Goal: Check status: Check status

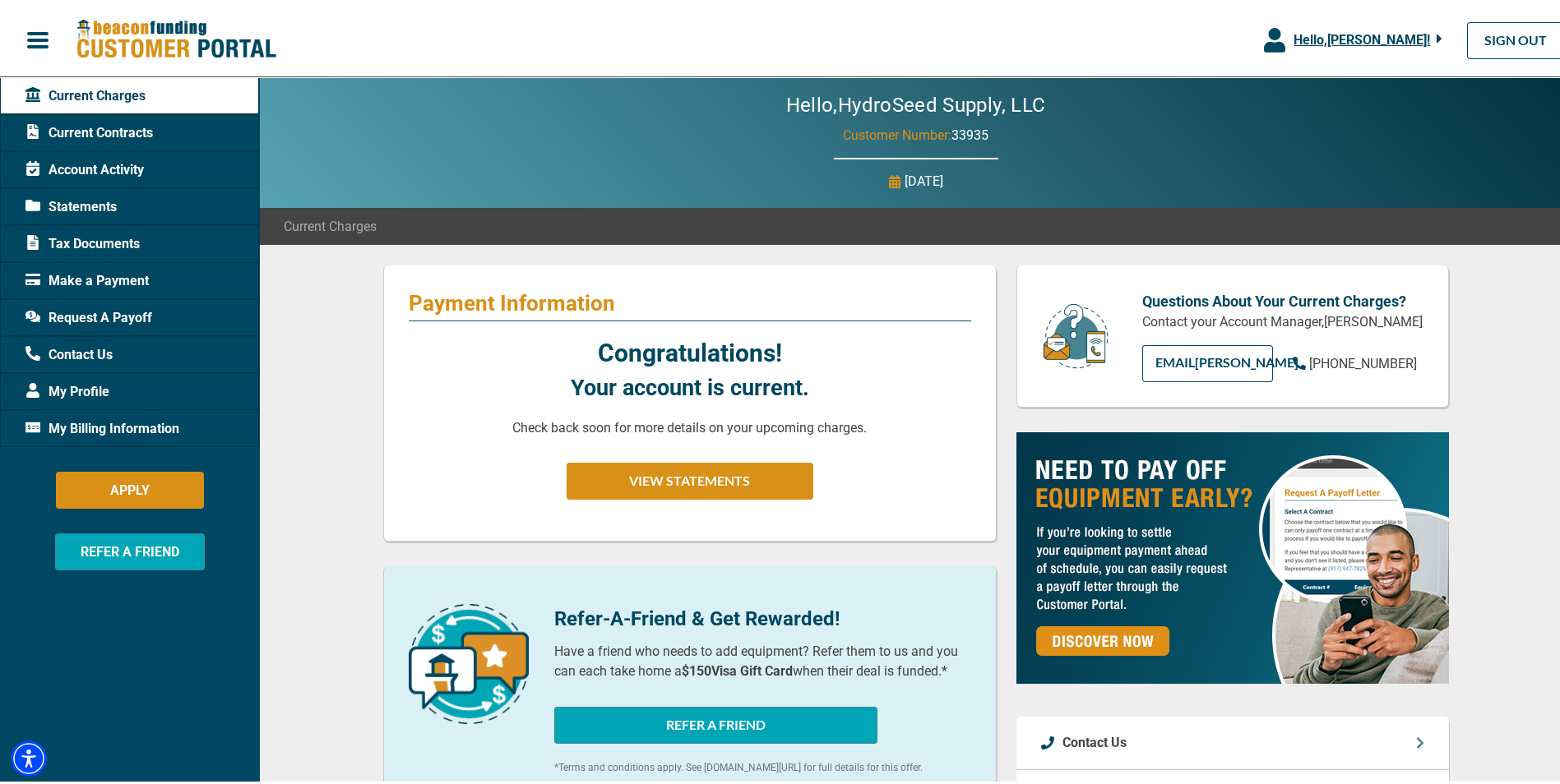
click at [102, 135] on span "Current Contracts" at bounding box center [89, 129] width 127 height 20
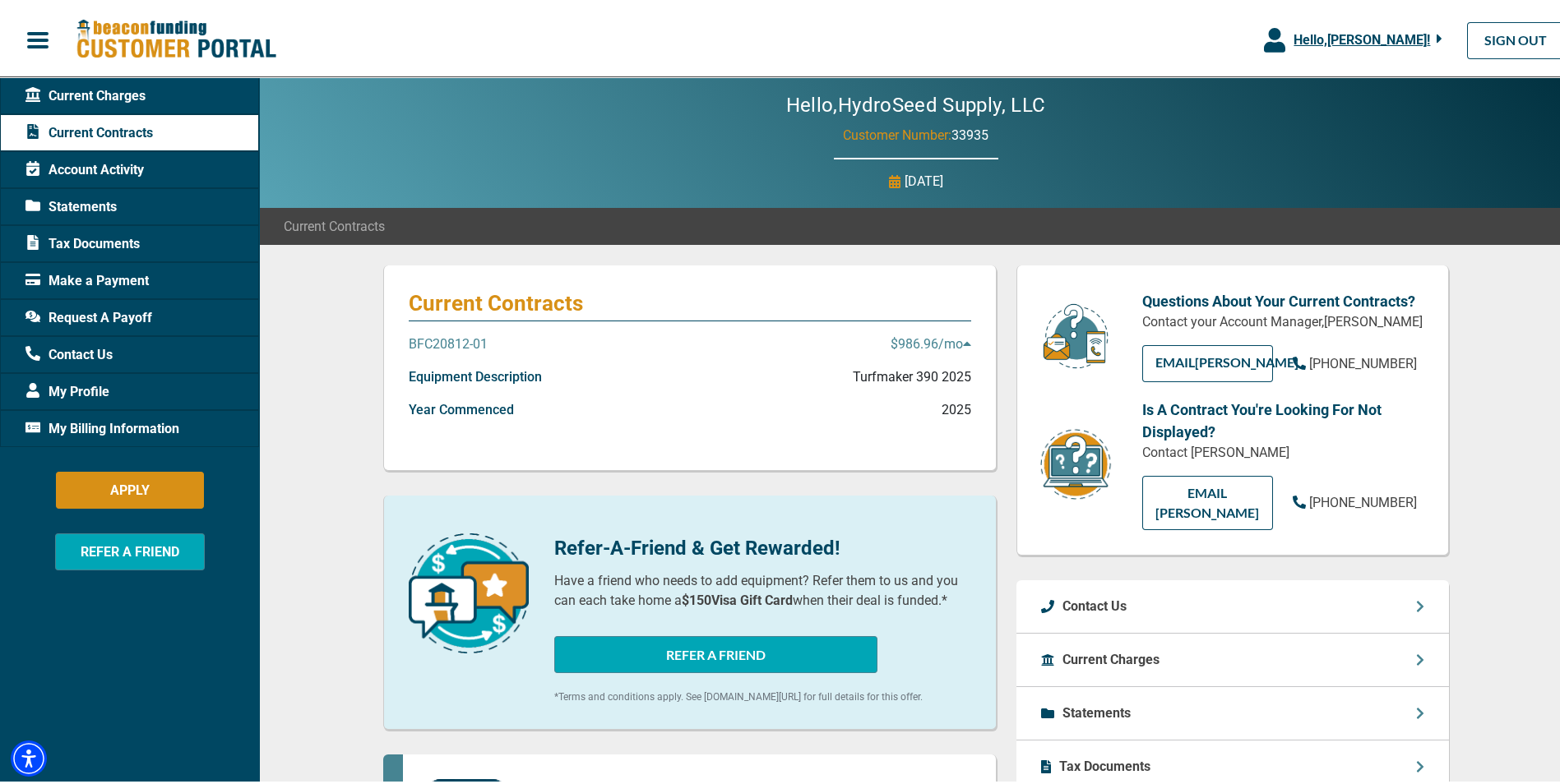
click at [458, 338] on p "BFC20812-01" at bounding box center [448, 341] width 78 height 20
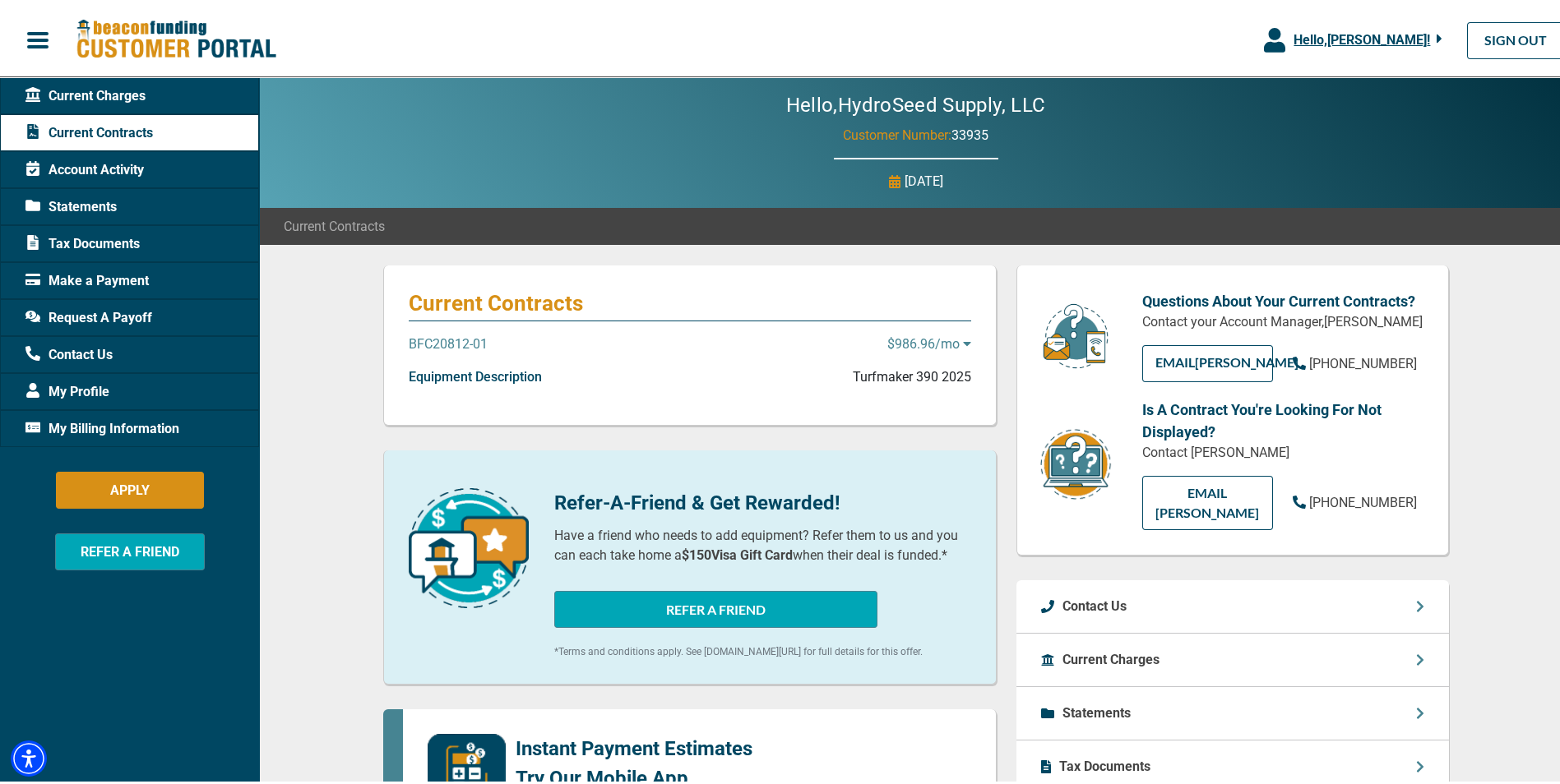
click at [457, 338] on p "BFC20812-01" at bounding box center [448, 341] width 78 height 20
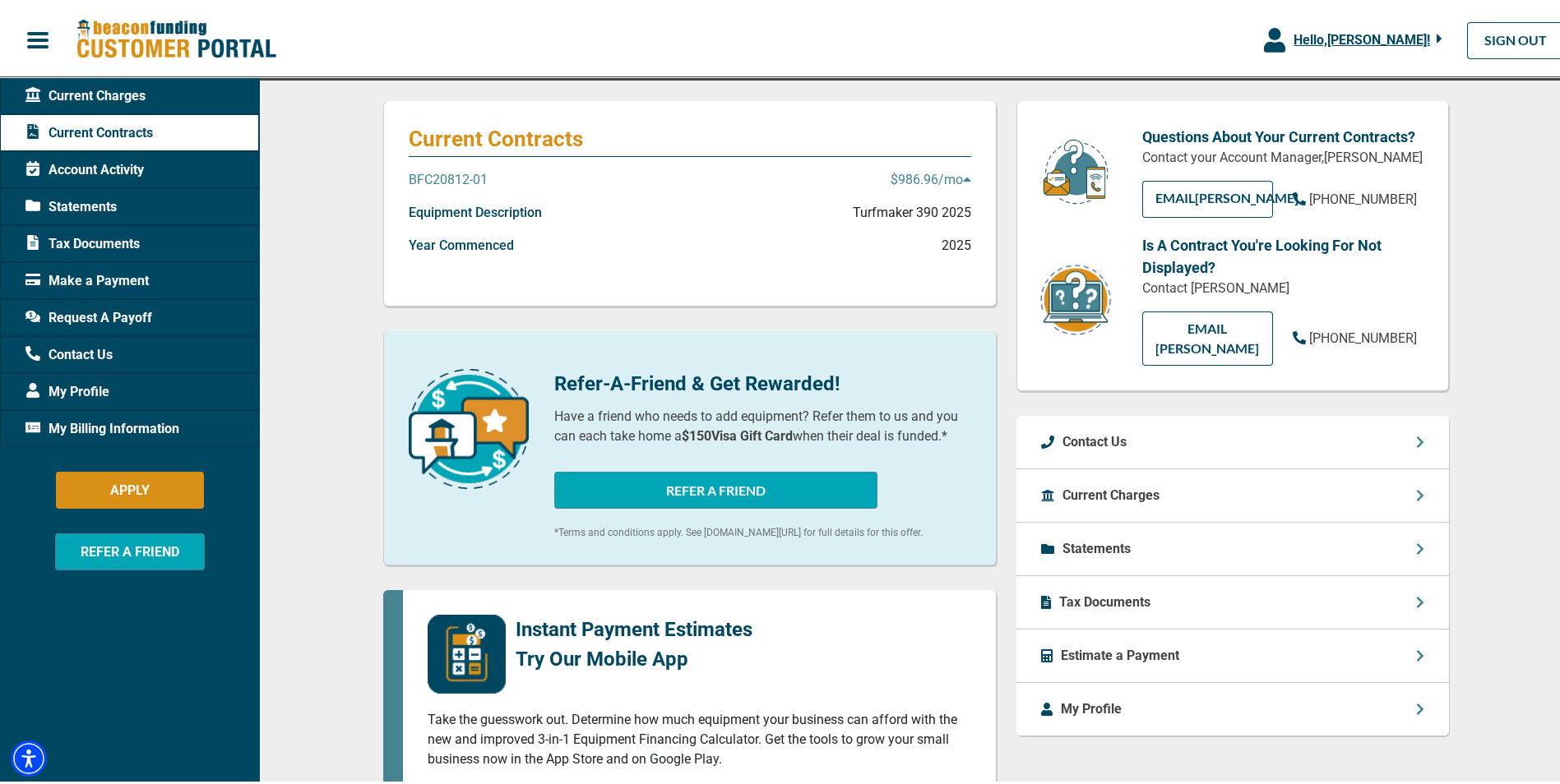
scroll to position [82, 0]
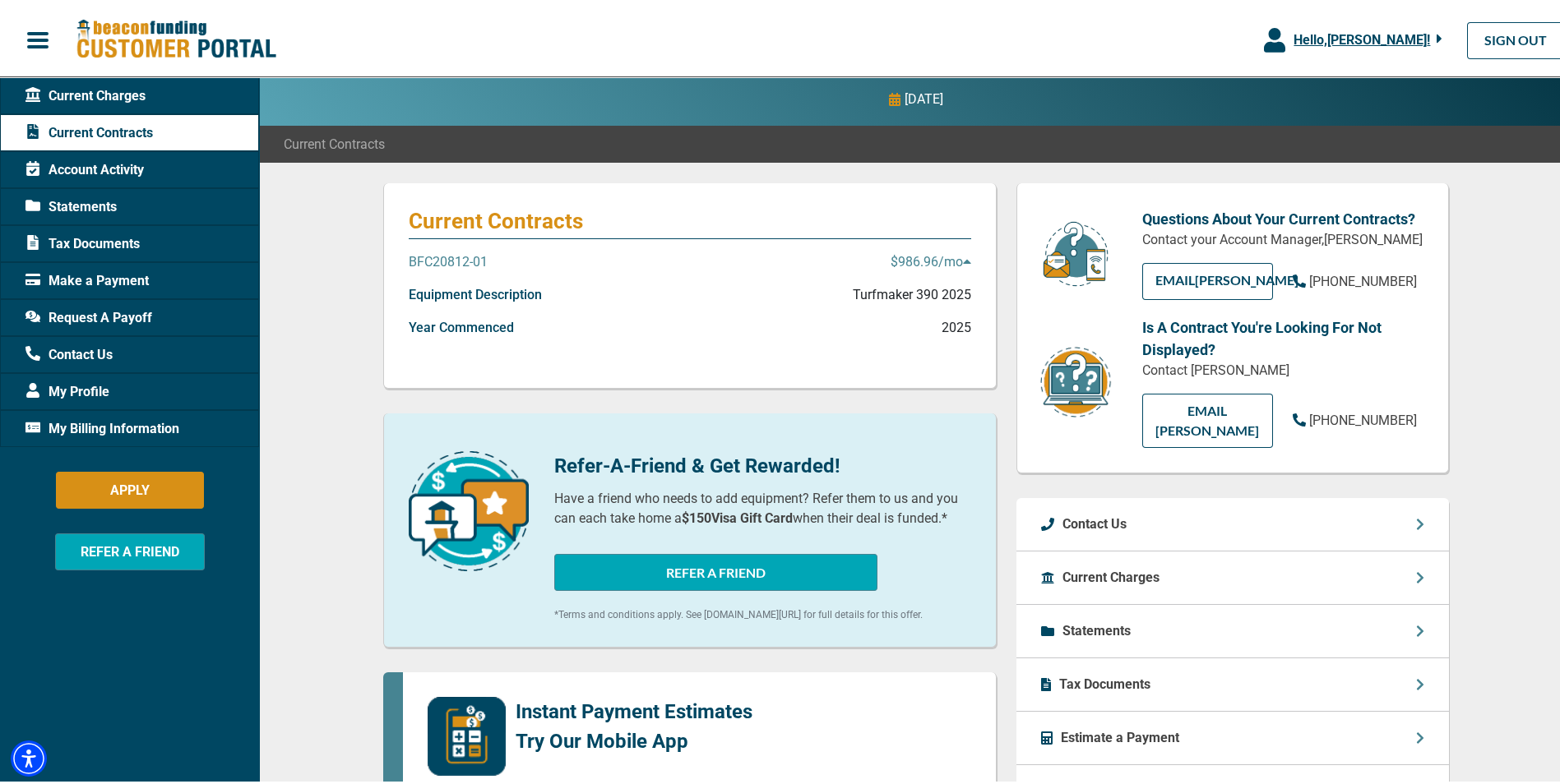
click at [470, 257] on p "BFC20812-01" at bounding box center [448, 259] width 78 height 20
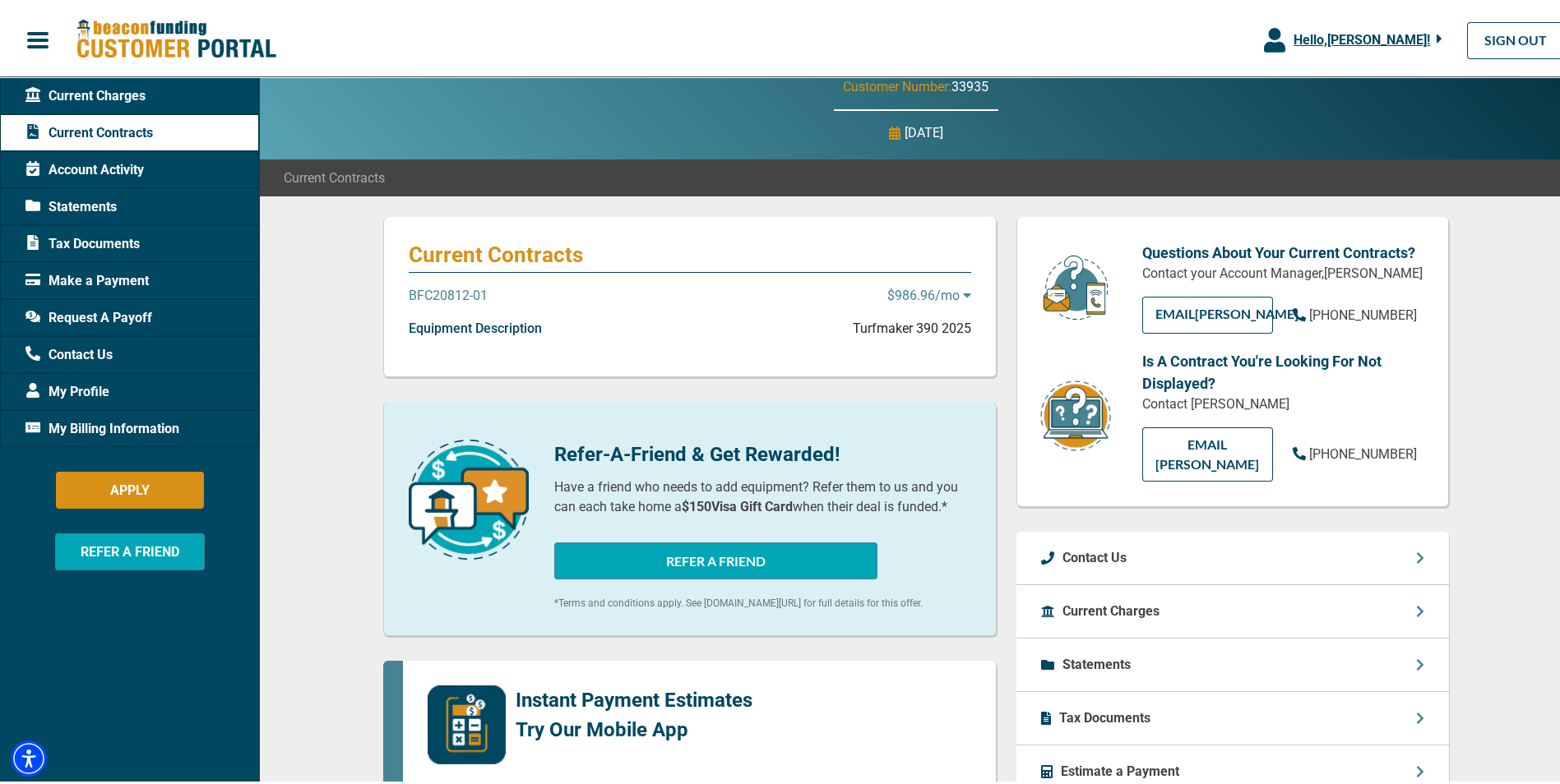
scroll to position [0, 0]
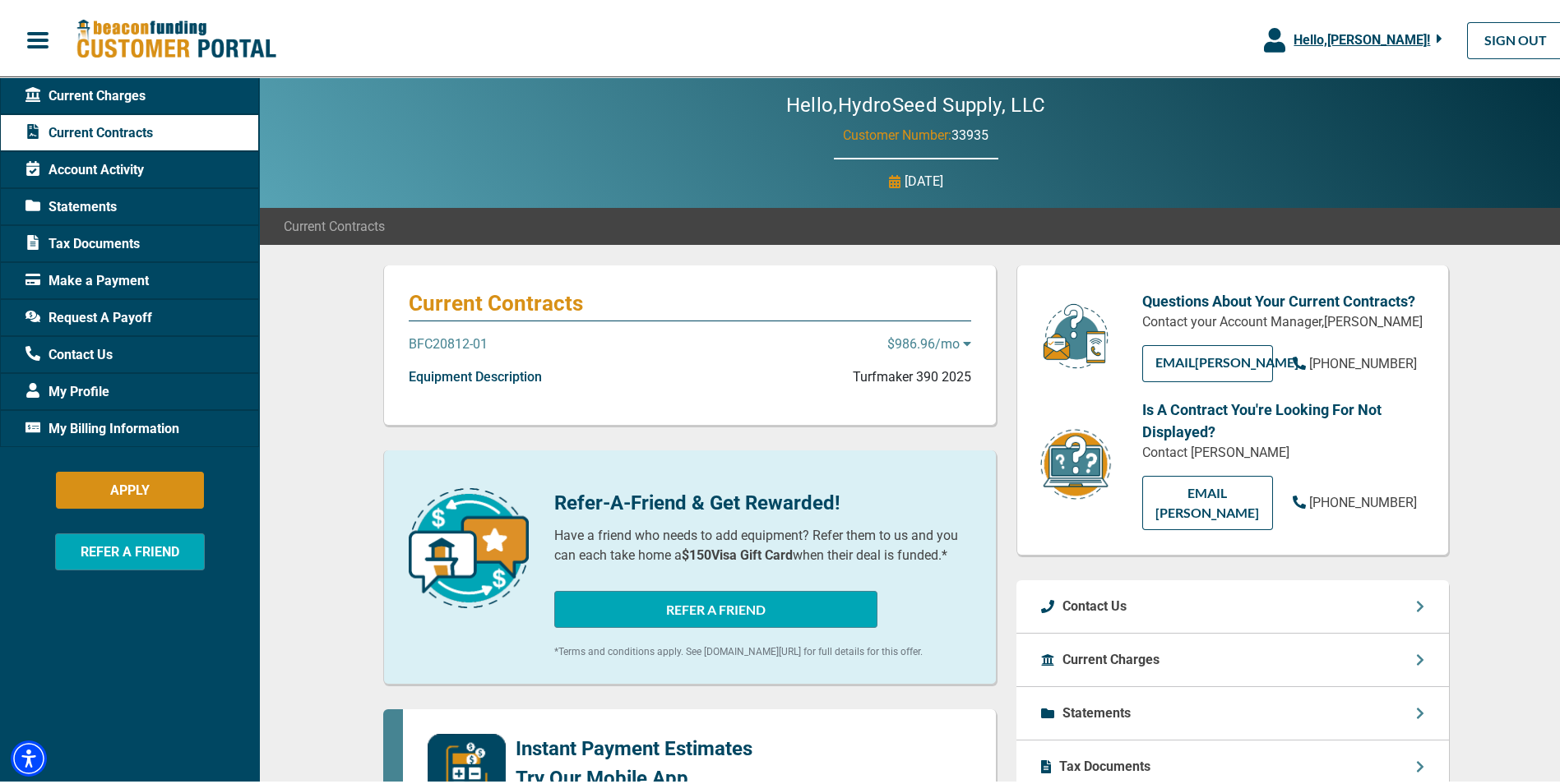
click at [928, 364] on p "Turfmaker 390 2025" at bounding box center [912, 373] width 119 height 20
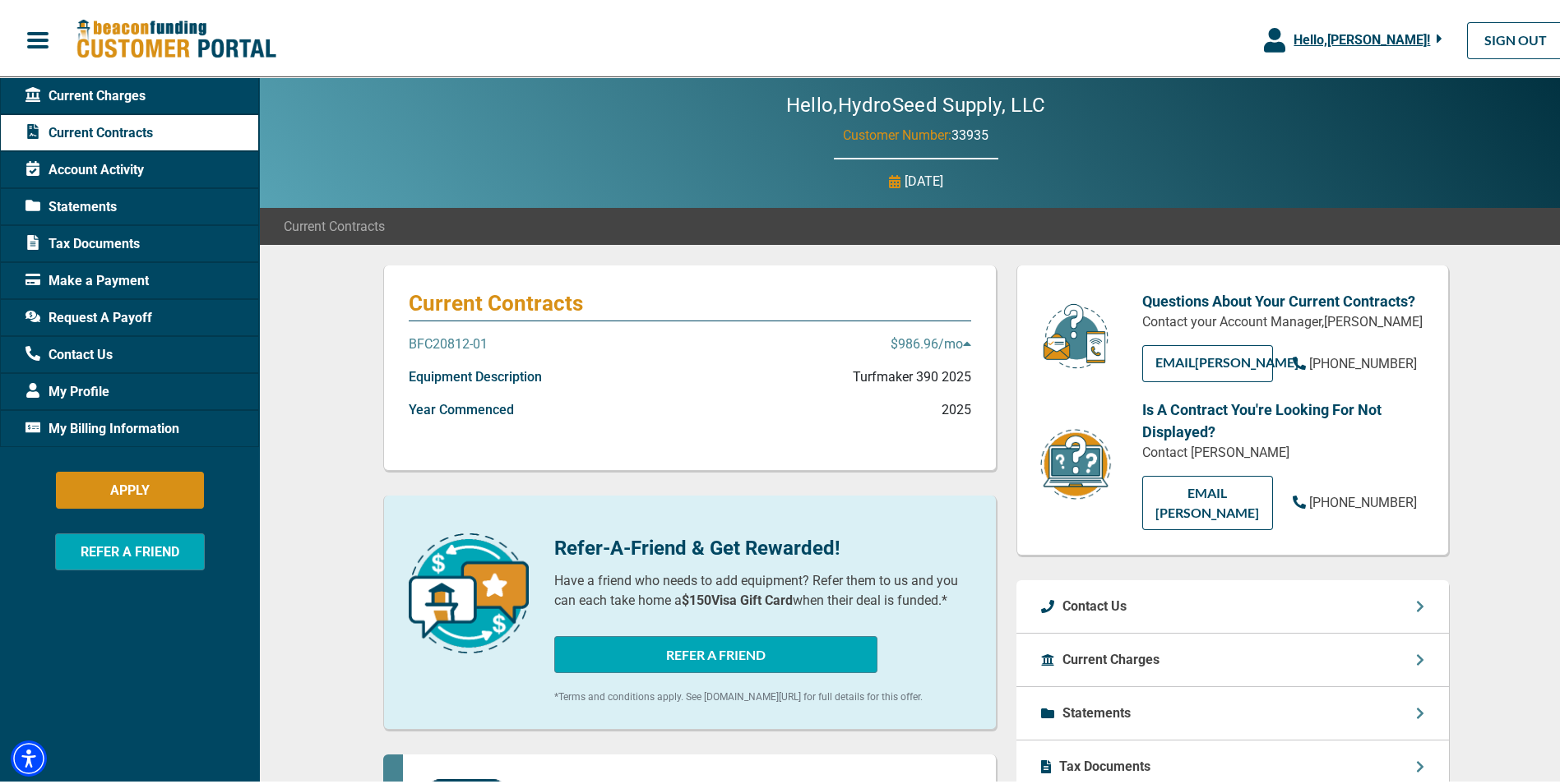
click at [111, 201] on span "Statements" at bounding box center [71, 204] width 91 height 20
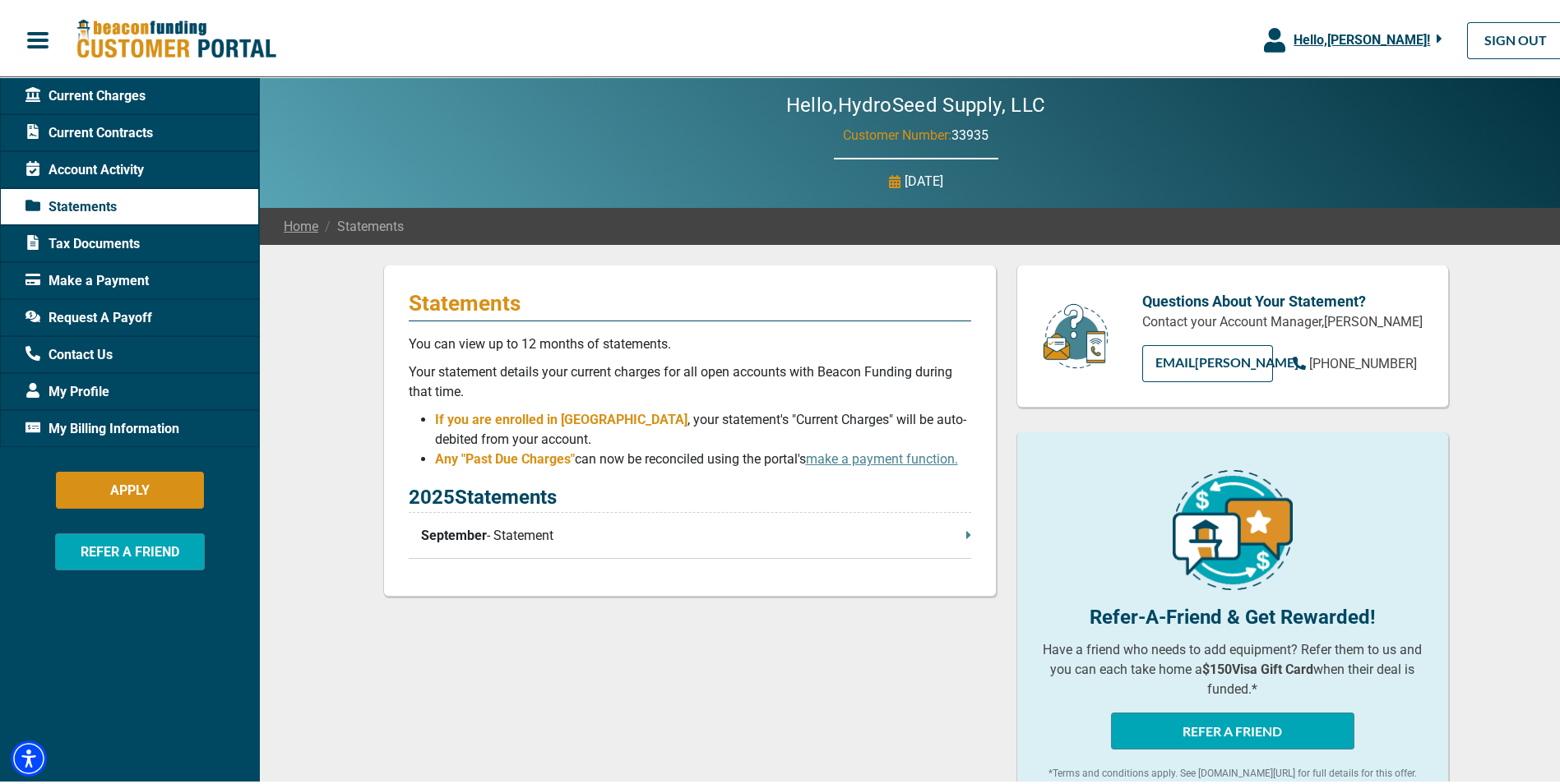
click at [512, 536] on p "September - Statement" at bounding box center [695, 532] width 550 height 20
click at [106, 103] on div "Current Charges" at bounding box center [129, 92] width 259 height 37
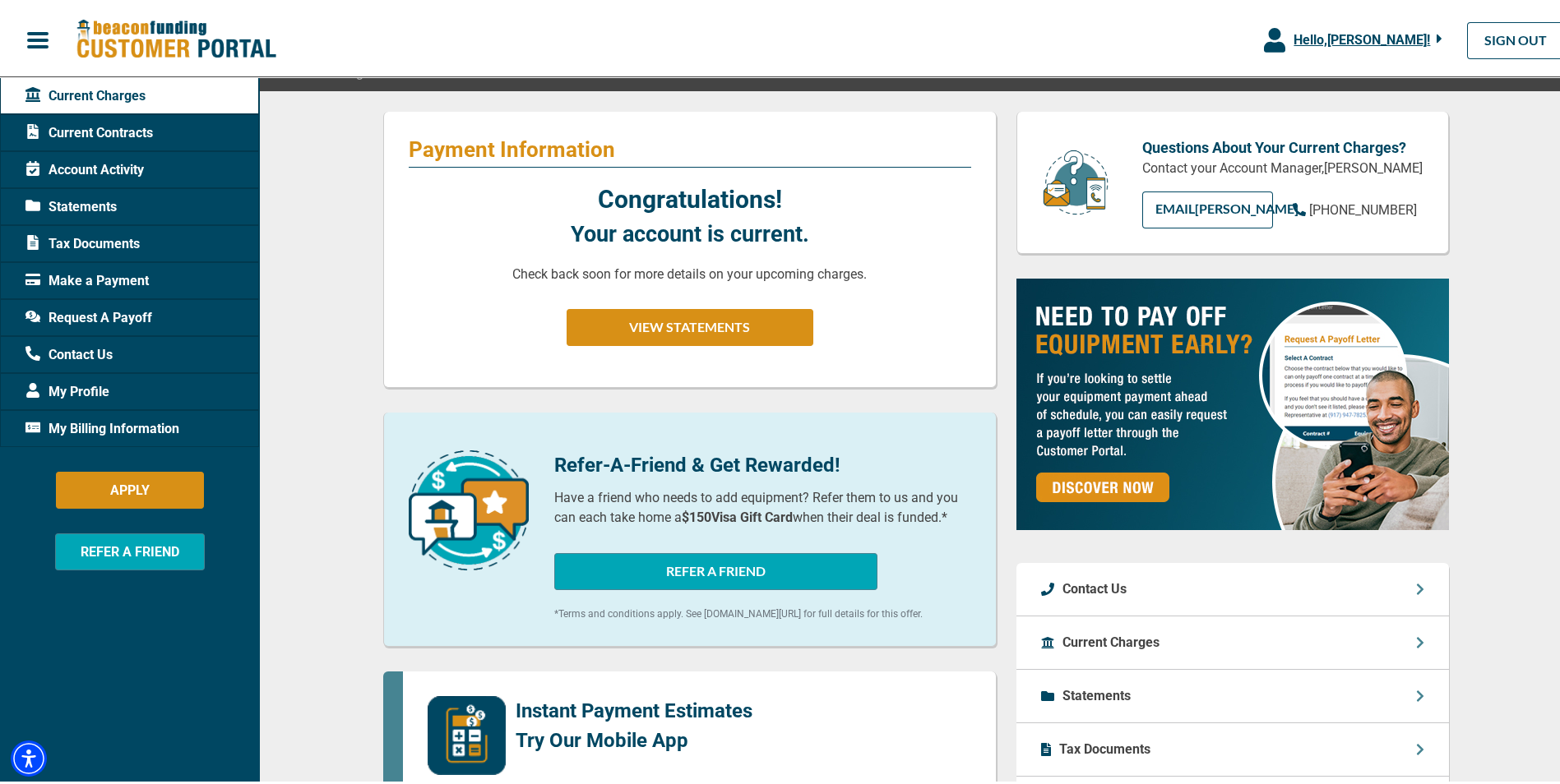
scroll to position [165, 0]
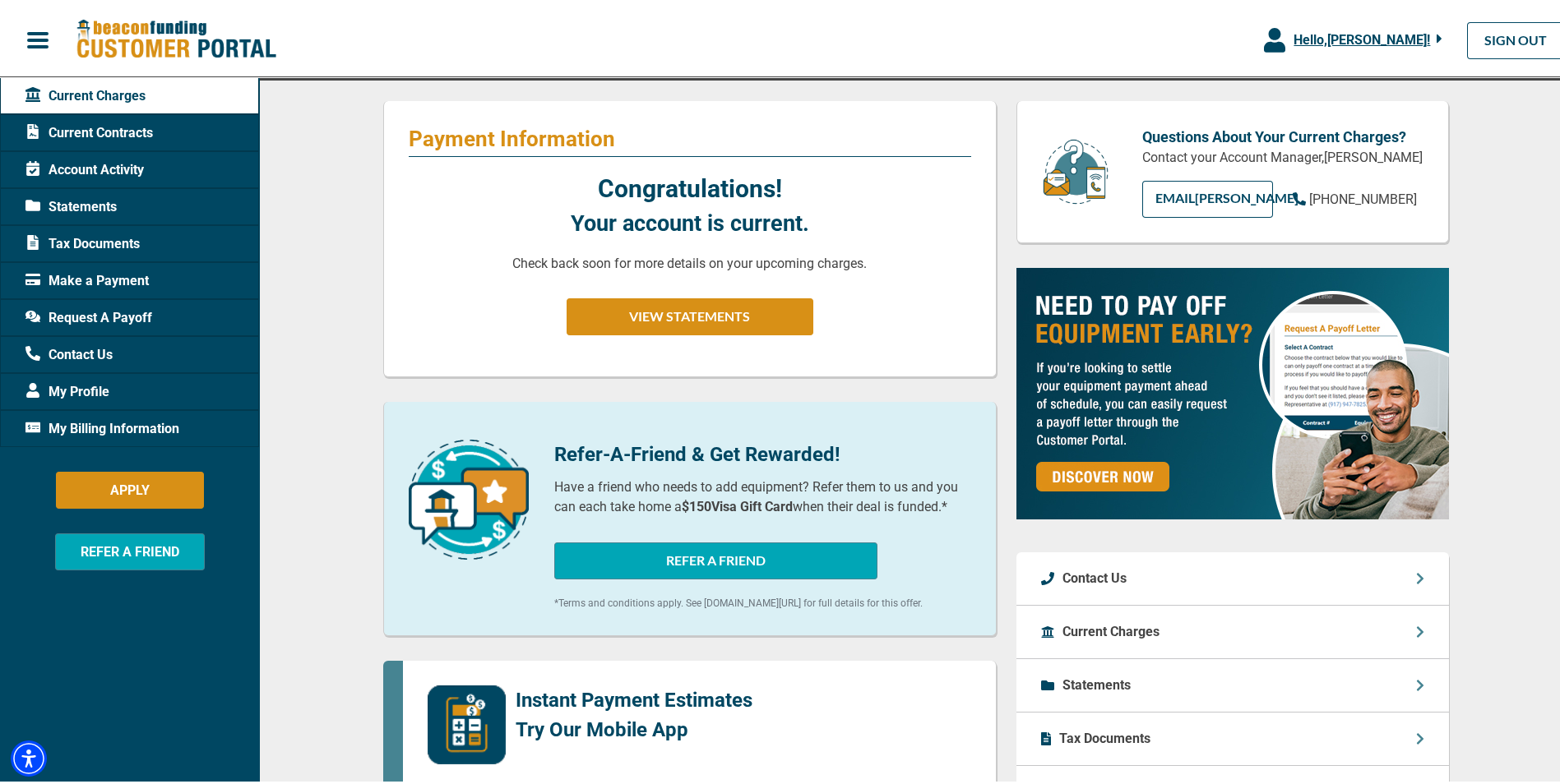
click at [101, 201] on span "Statements" at bounding box center [71, 204] width 91 height 20
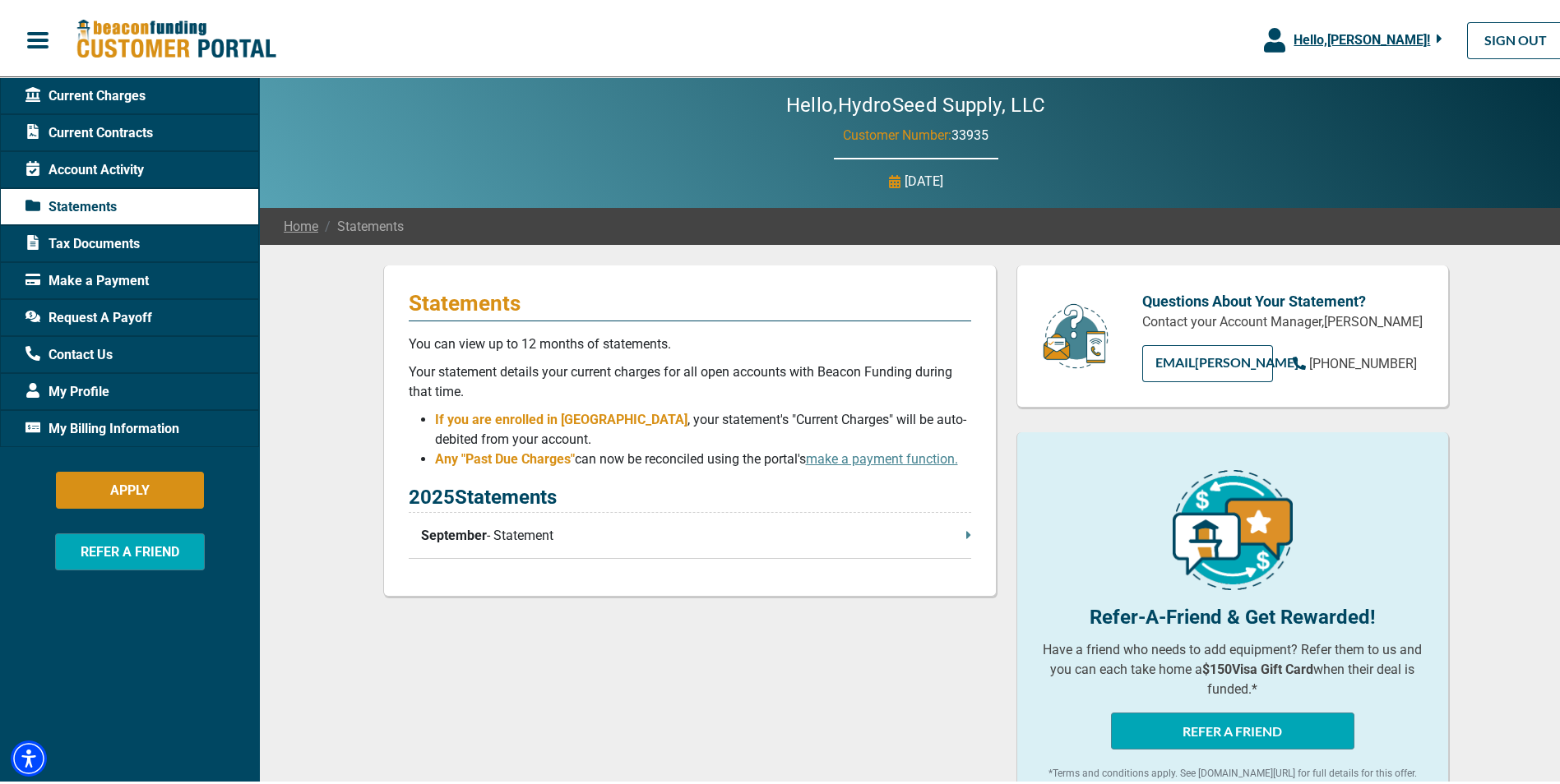
click at [115, 130] on span "Current Contracts" at bounding box center [89, 129] width 127 height 20
